Goal: Task Accomplishment & Management: Use online tool/utility

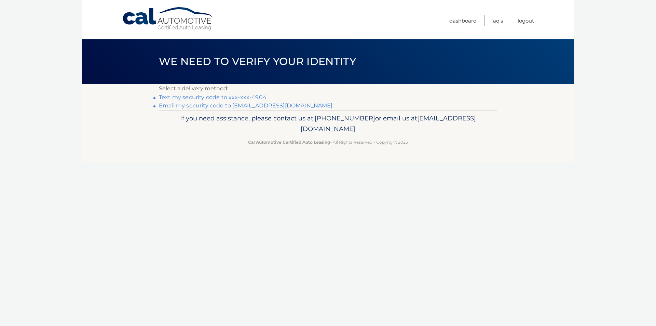
click at [231, 95] on link "Text my security code to xxx-xxx-4904" at bounding box center [213, 97] width 108 height 6
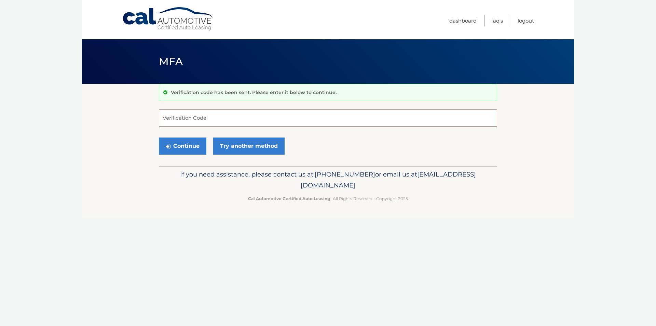
click at [205, 117] on input "Verification Code" at bounding box center [328, 117] width 338 height 17
type input "713008"
click at [187, 139] on button "Continue" at bounding box center [183, 145] width 48 height 17
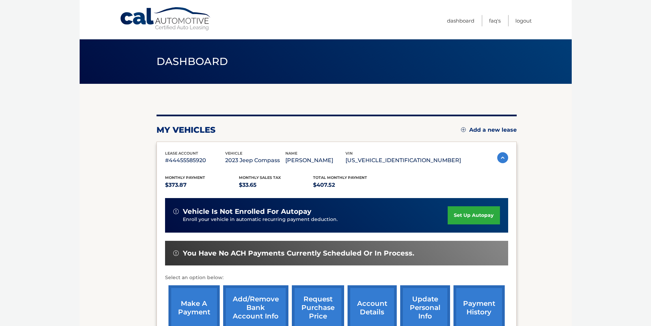
scroll to position [89, 0]
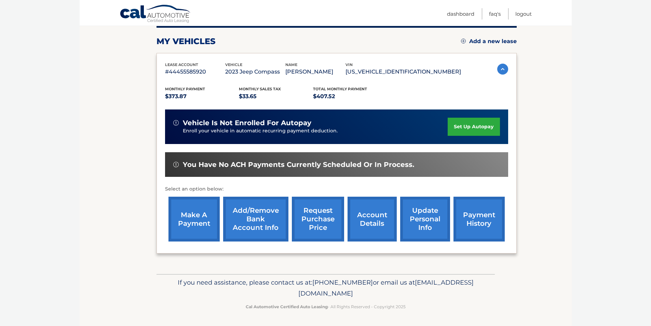
click at [182, 214] on link "make a payment" at bounding box center [194, 219] width 51 height 45
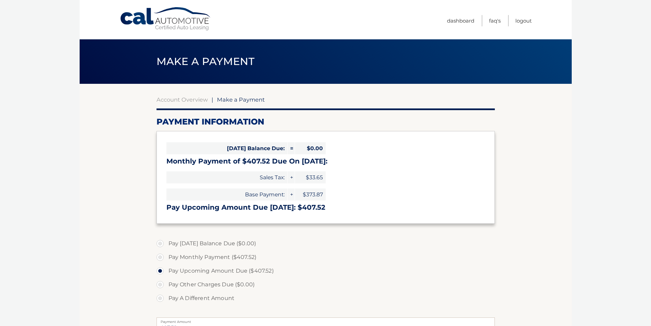
select select "ZmY2MWVjNDQtZDRiMS00MTMxLThjMTAtZTMxMmMzMzJhNDlh"
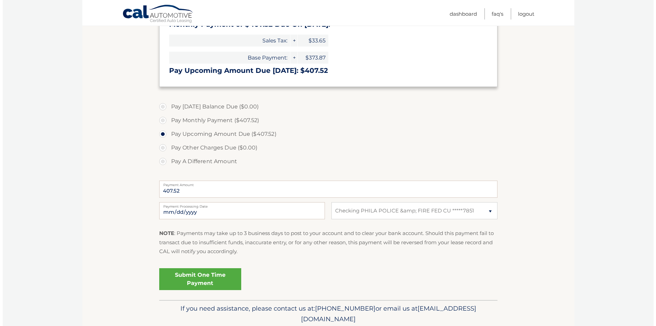
scroll to position [163, 0]
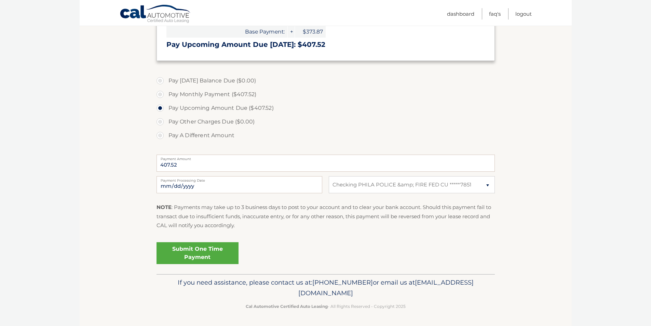
click at [197, 256] on link "Submit One Time Payment" at bounding box center [198, 253] width 82 height 22
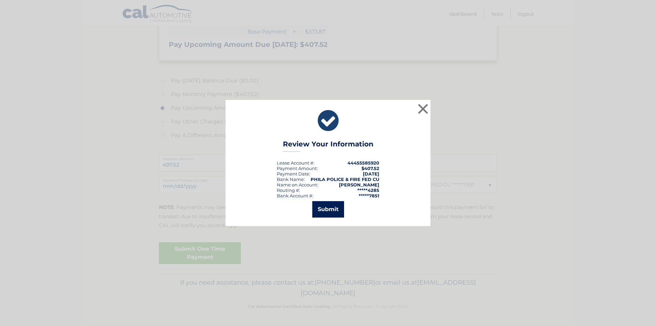
click at [325, 211] on button "Submit" at bounding box center [328, 209] width 32 height 16
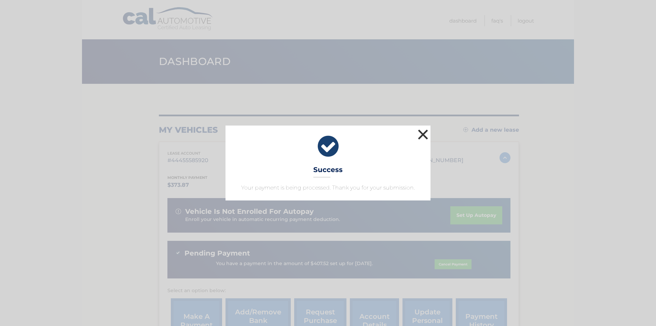
click at [429, 137] on button "×" at bounding box center [423, 135] width 14 height 14
